Goal: Transaction & Acquisition: Purchase product/service

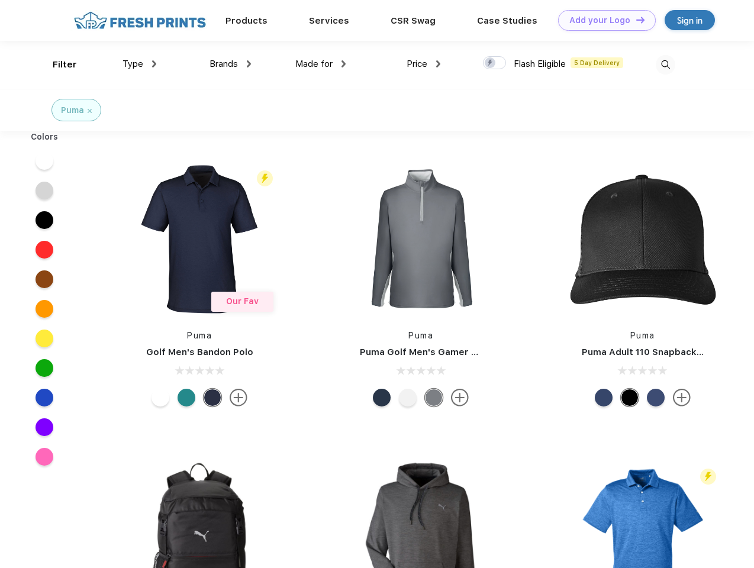
click at [603, 20] on link "Add your Logo Design Tool" at bounding box center [607, 20] width 98 height 21
click at [0, 0] on div "Design Tool" at bounding box center [0, 0] width 0 height 0
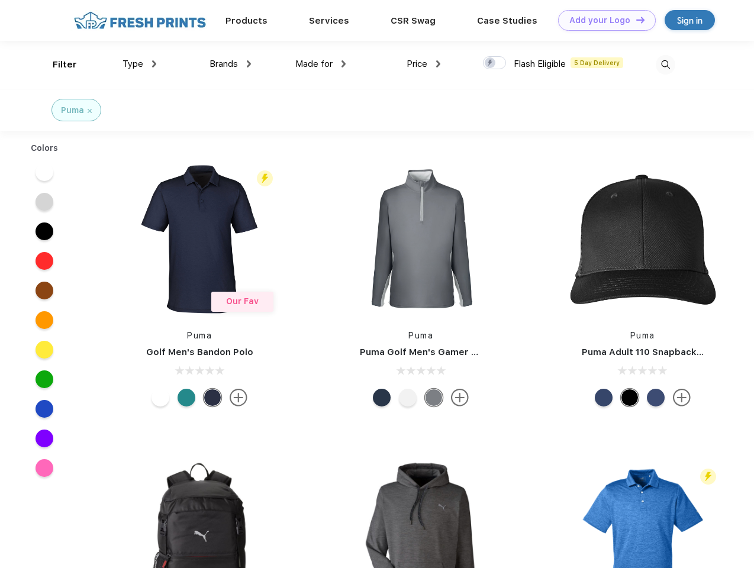
click at [635, 20] on link "Add your Logo Design Tool" at bounding box center [607, 20] width 98 height 21
click at [57, 65] on div "Filter" at bounding box center [65, 65] width 24 height 14
click at [140, 64] on span "Type" at bounding box center [133, 64] width 21 height 11
click at [230, 64] on span "Brands" at bounding box center [224, 64] width 28 height 11
click at [321, 64] on span "Made for" at bounding box center [313, 64] width 37 height 11
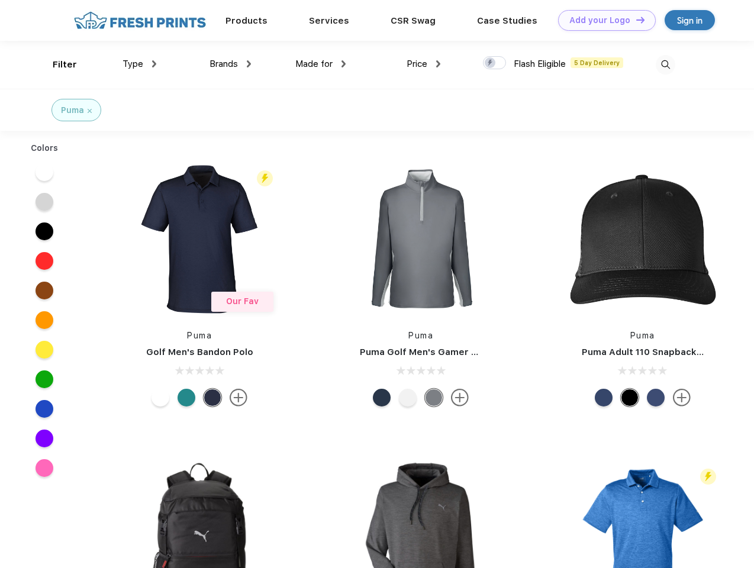
click at [424, 64] on span "Price" at bounding box center [417, 64] width 21 height 11
click at [495, 63] on div at bounding box center [494, 62] width 23 height 13
click at [491, 63] on input "checkbox" at bounding box center [487, 60] width 8 height 8
click at [665, 65] on img at bounding box center [666, 65] width 20 height 20
